Goal: Task Accomplishment & Management: Manage account settings

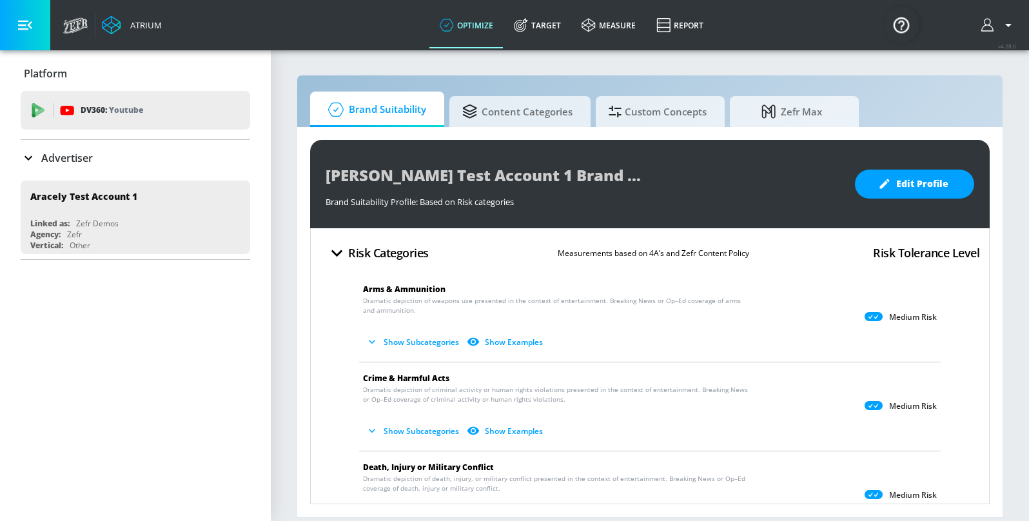
click at [73, 153] on p "Advertiser" at bounding box center [67, 158] width 52 height 14
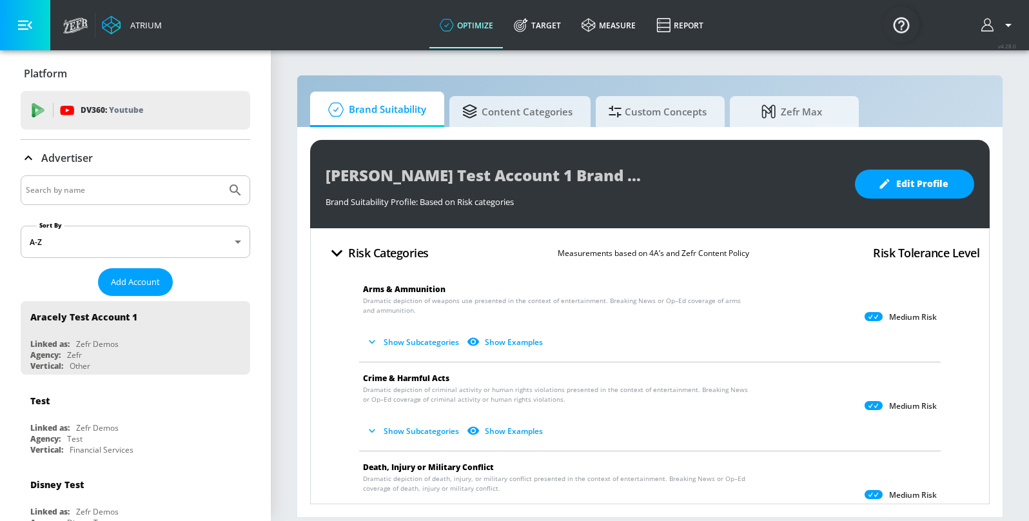
click at [78, 197] on input "Search by name" at bounding box center [123, 190] width 195 height 17
type input "tele"
click at [221, 176] on button "Submit Search" at bounding box center [235, 190] width 28 height 28
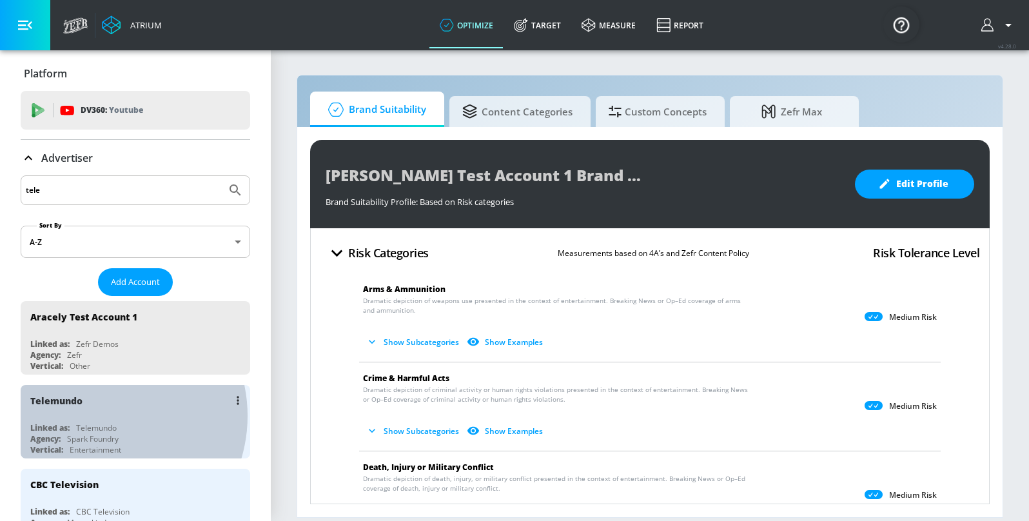
click at [98, 416] on div "Telemundo Linked as: Telemundo Agency: Spark Foundry Vertical: Entertainment" at bounding box center [135, 421] width 229 height 73
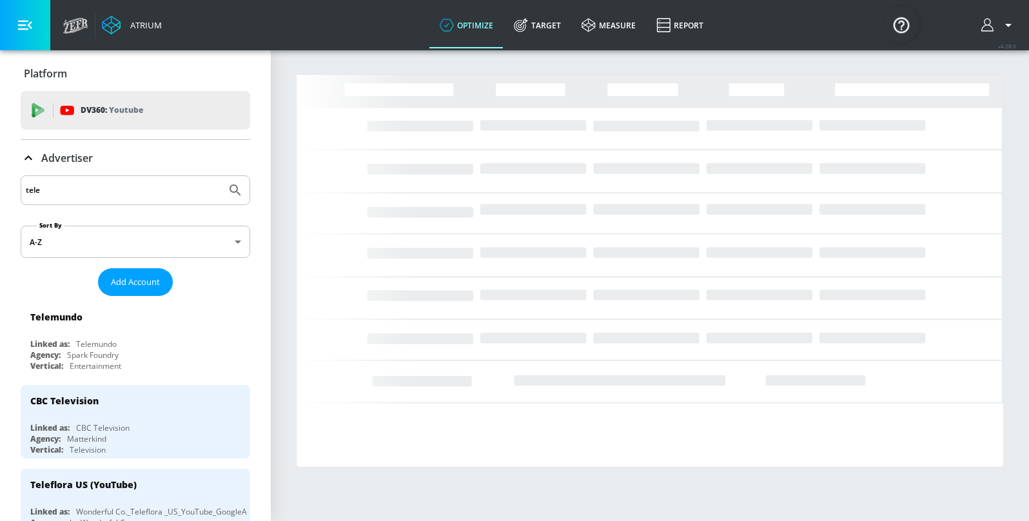
click at [26, 154] on icon at bounding box center [28, 157] width 15 height 15
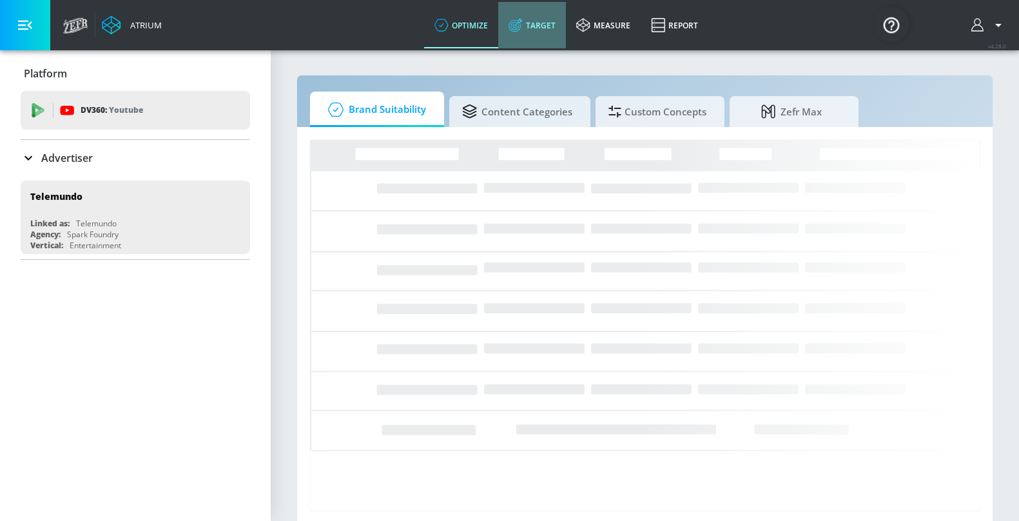
click at [520, 31] on icon at bounding box center [516, 25] width 14 height 14
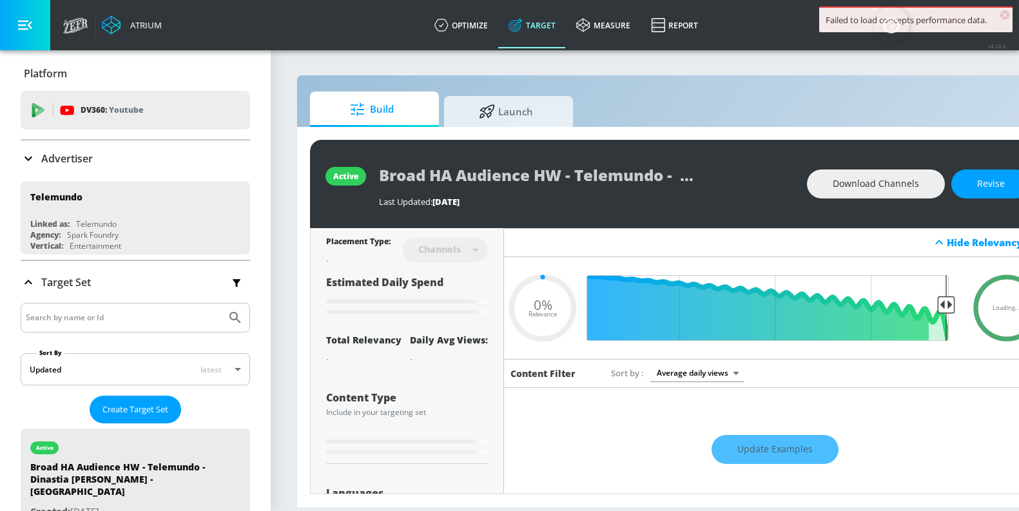
type input "0.6"
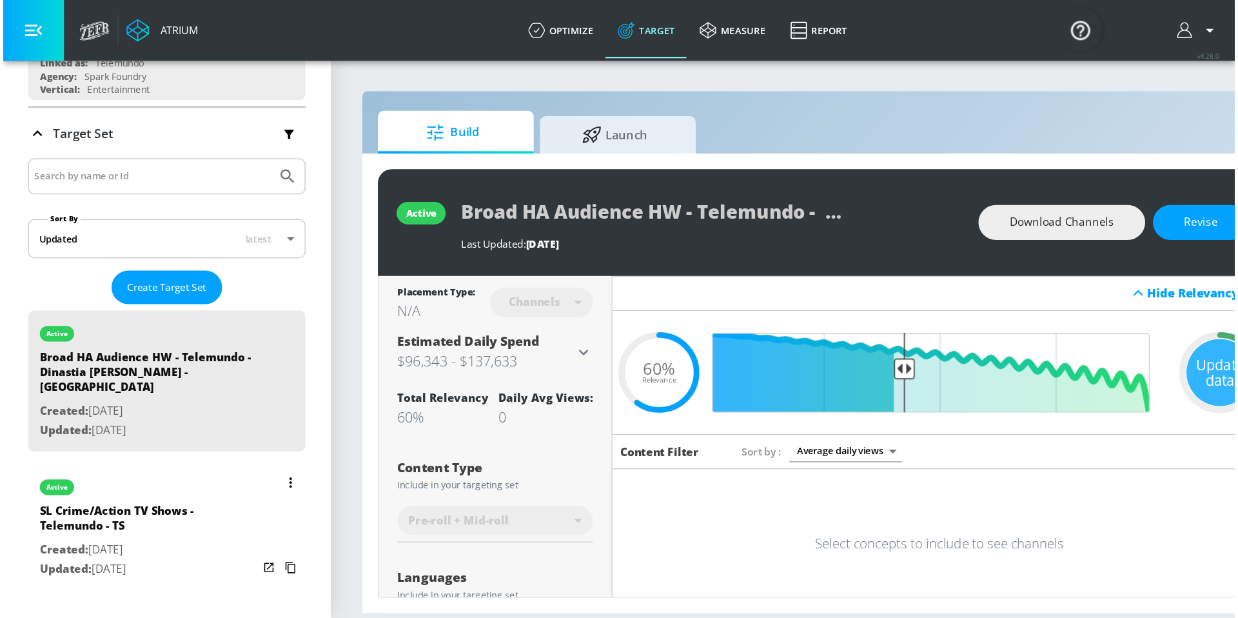
scroll to position [191, 0]
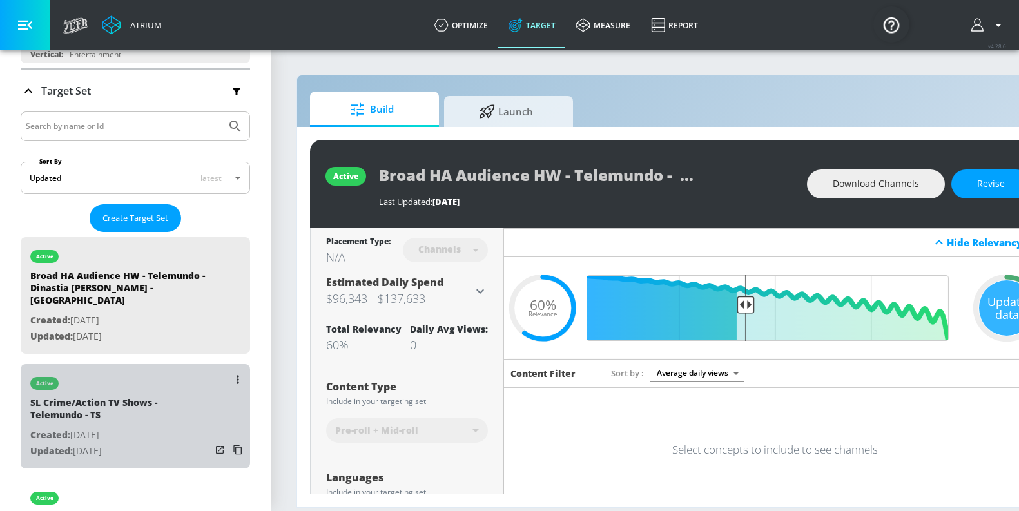
click at [168, 410] on div "SL Crime/Action TV Shows - Telemundo - TS" at bounding box center [120, 411] width 180 height 31
type input "SL Crime/Action TV Shows - Telemundo - TS"
type input "videos"
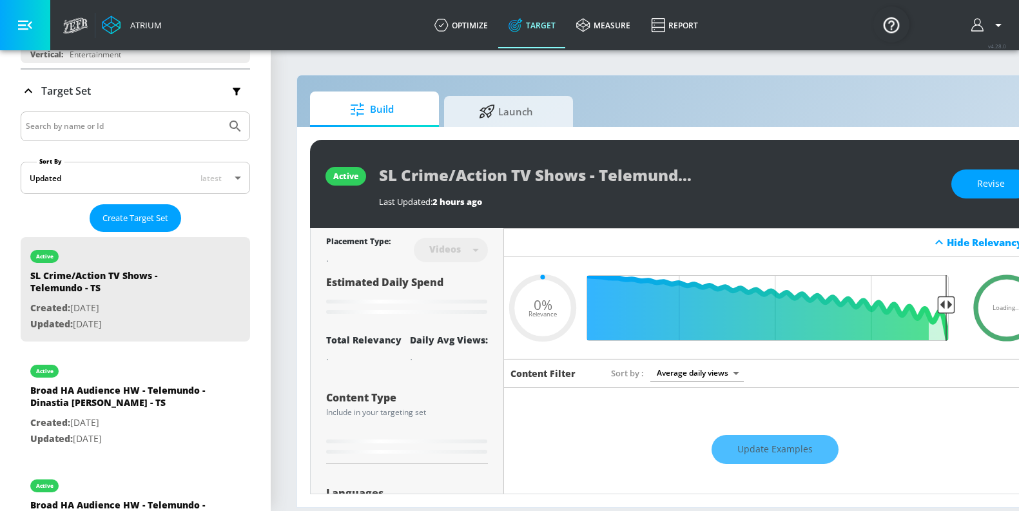
type input "0.52"
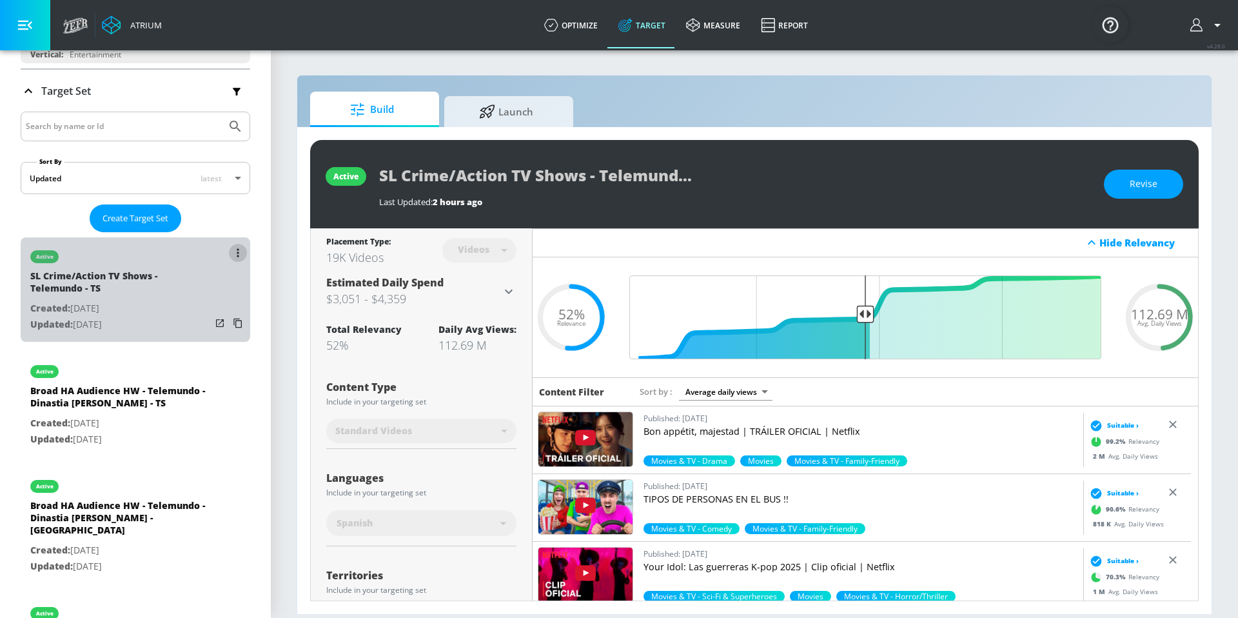
click at [229, 253] on button "list of Target Set" at bounding box center [238, 253] width 18 height 18
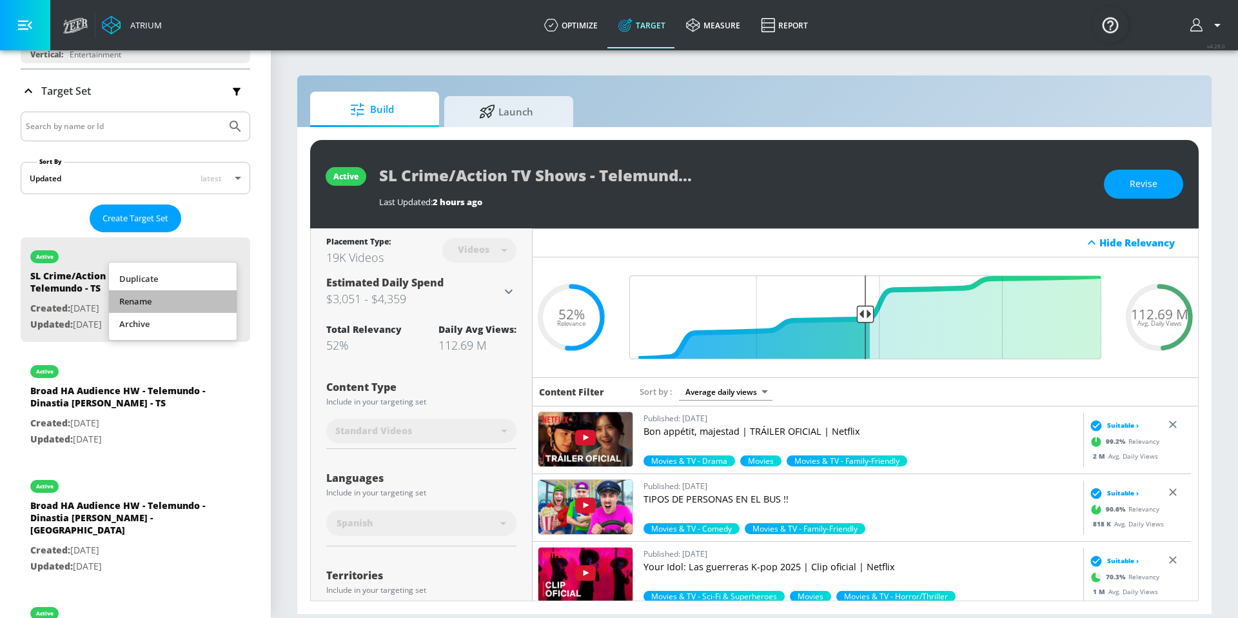
click at [199, 295] on li "Rename" at bounding box center [173, 301] width 128 height 23
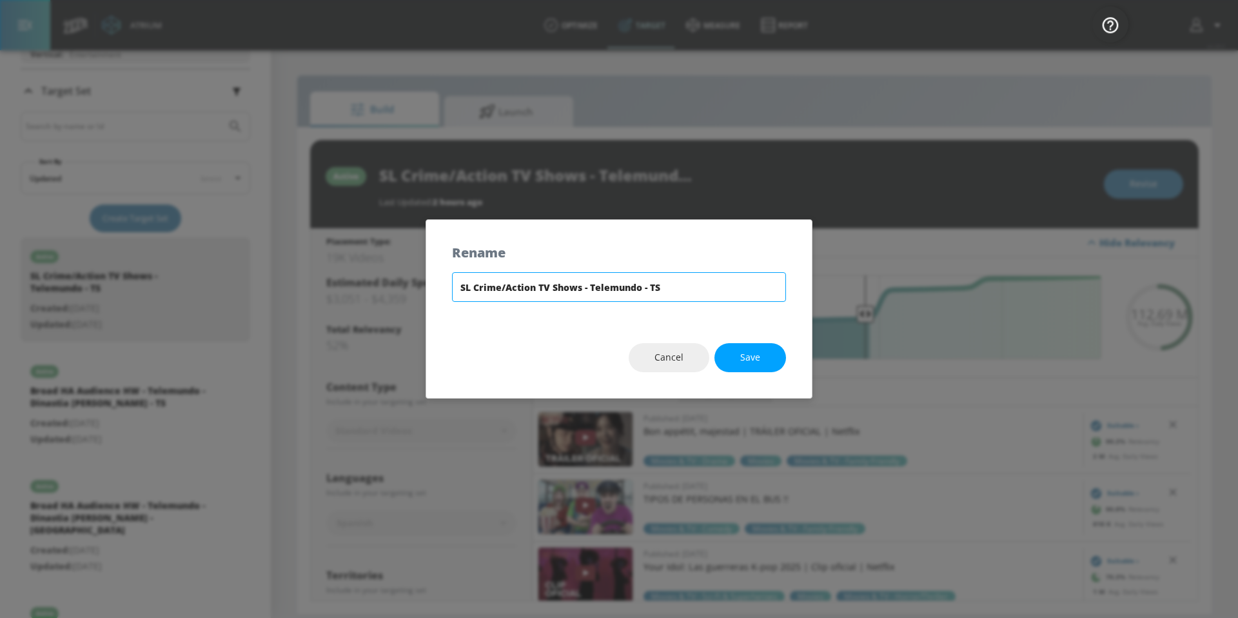
drag, startPoint x: 580, startPoint y: 289, endPoint x: 473, endPoint y: 289, distance: 107.0
click at [473, 289] on input "SL Crime/Action TV Shows - Telemundo - TS" at bounding box center [619, 287] width 334 height 30
type input "SL TV Viewers - Telemundo - TS"
click at [754, 359] on span "Save" at bounding box center [750, 357] width 20 height 16
type input "SL TV Viewers - Telemundo - TS"
